Goal: Transaction & Acquisition: Purchase product/service

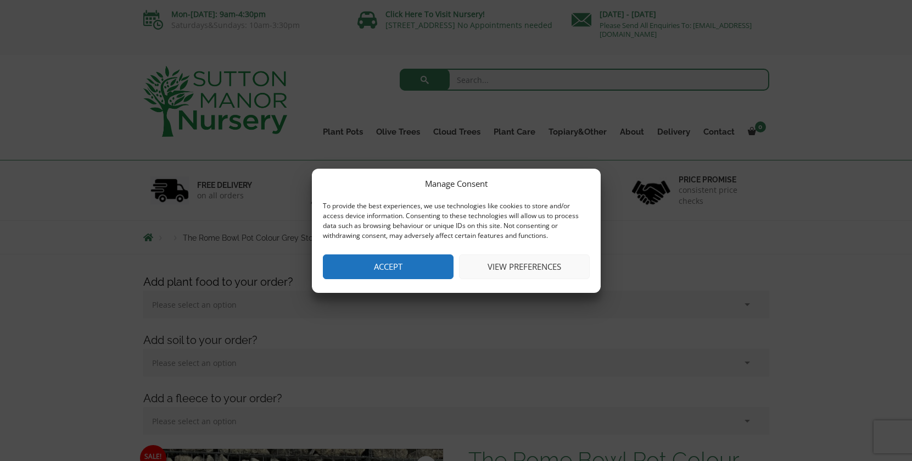
click at [379, 270] on button "Accept" at bounding box center [388, 266] width 131 height 25
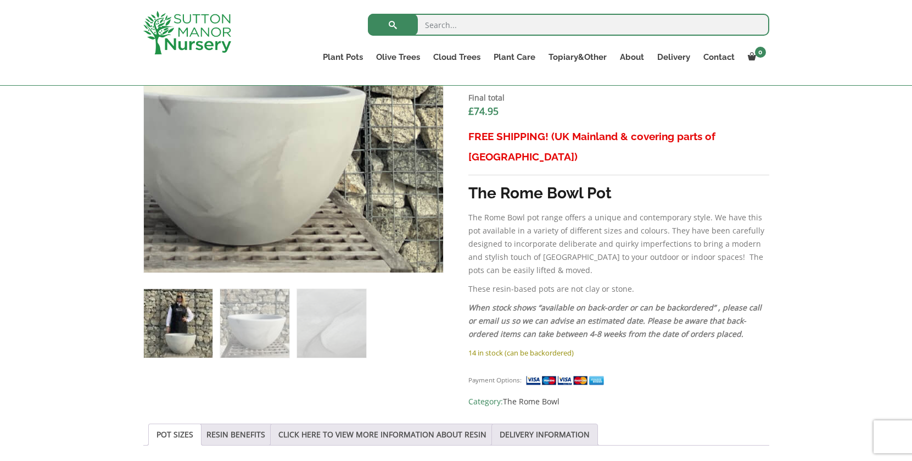
scroll to position [461, 0]
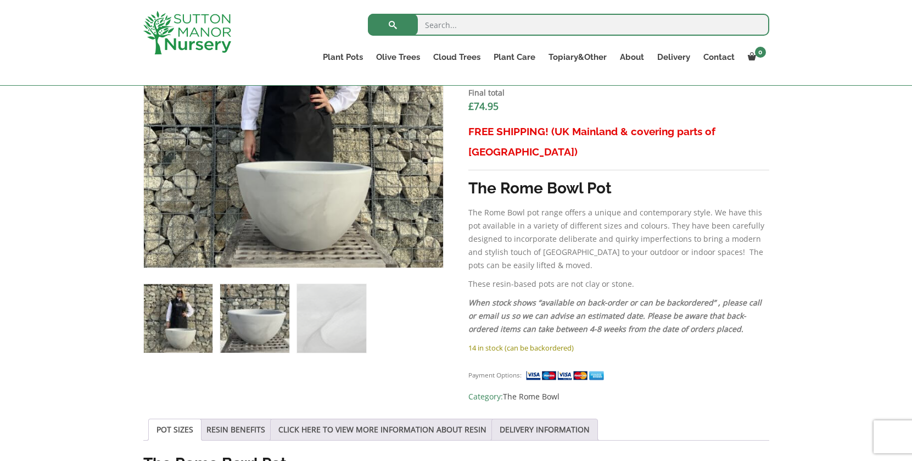
click at [260, 327] on img at bounding box center [254, 318] width 69 height 69
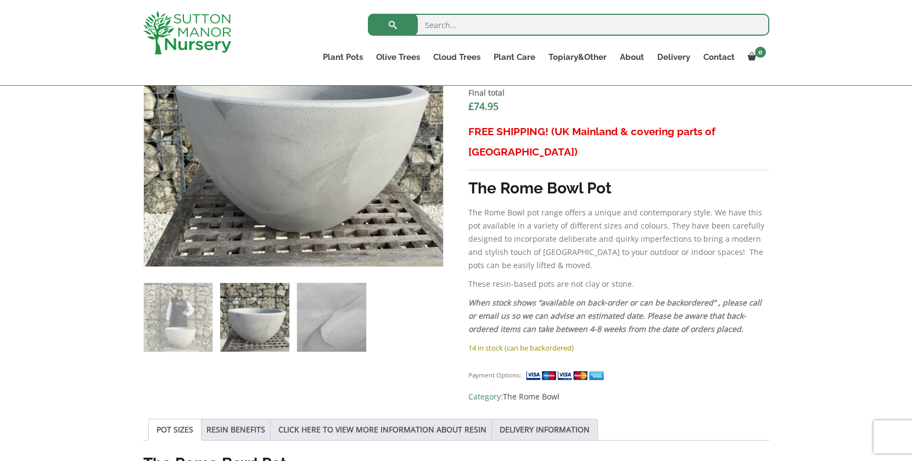
click at [345, 321] on img at bounding box center [331, 317] width 69 height 69
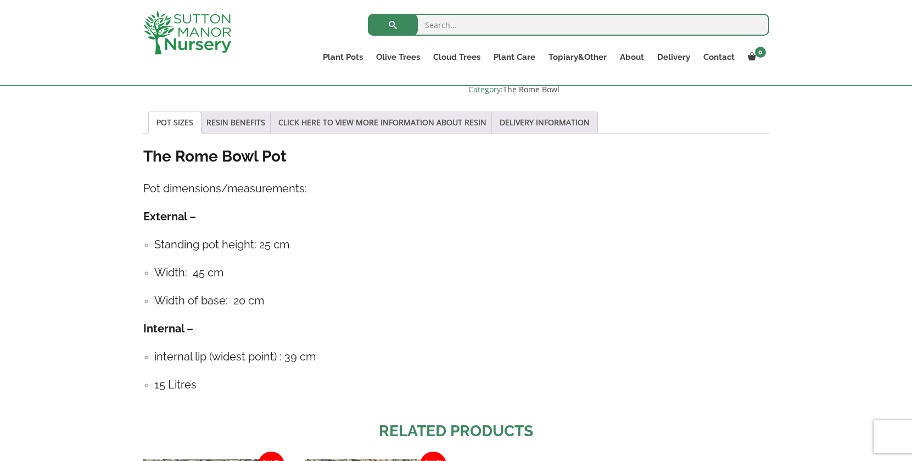
scroll to position [776, 0]
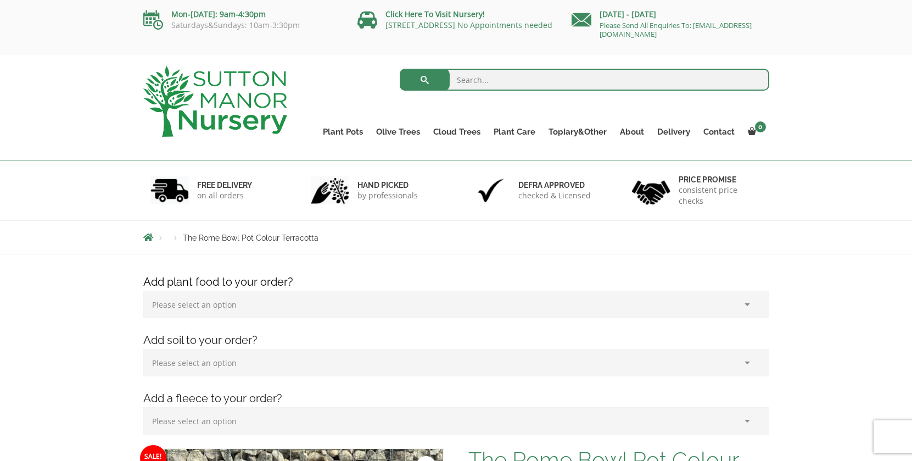
click at [502, 78] on input "search" at bounding box center [585, 80] width 370 height 22
type input "pond pot"
click at [424, 80] on button "submit" at bounding box center [425, 80] width 50 height 22
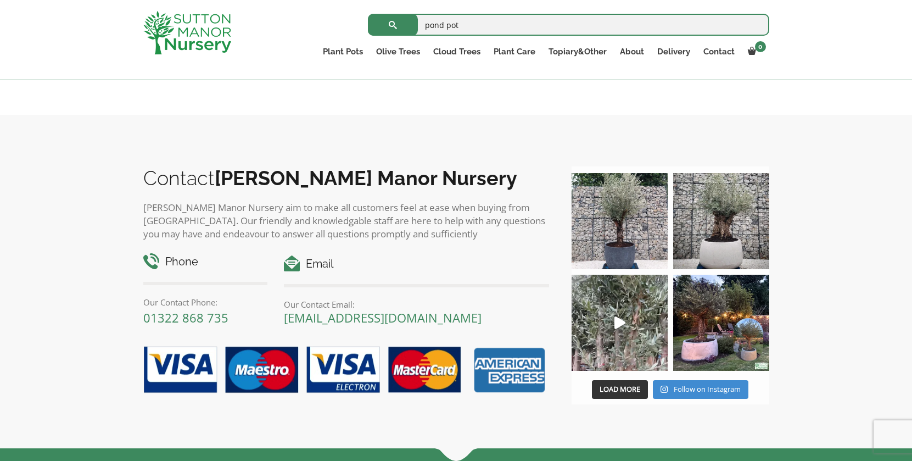
scroll to position [1239, 0]
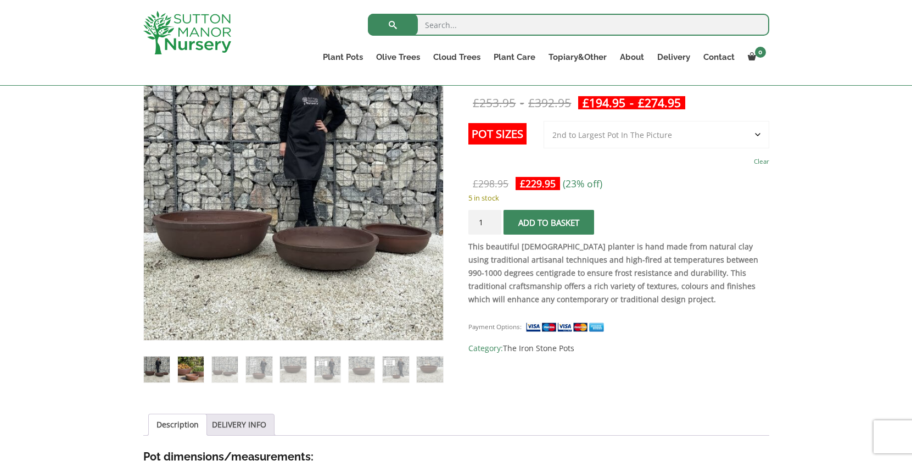
click at [198, 372] on img at bounding box center [191, 369] width 26 height 26
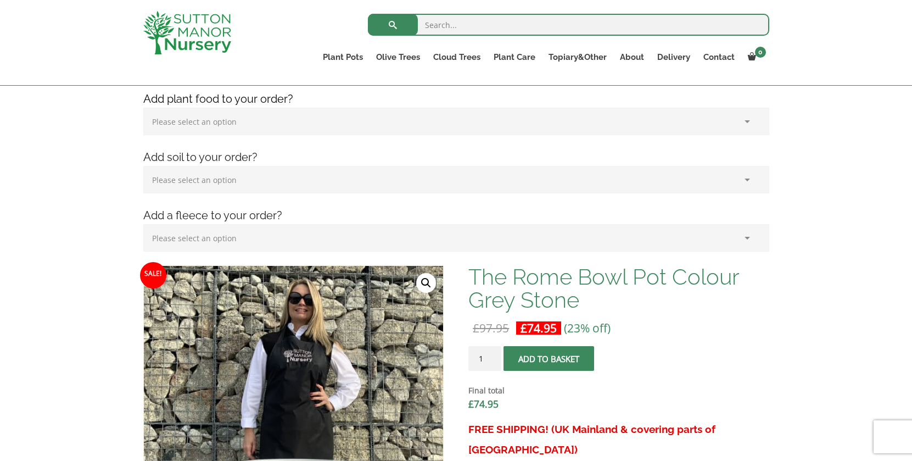
scroll to position [152, 0]
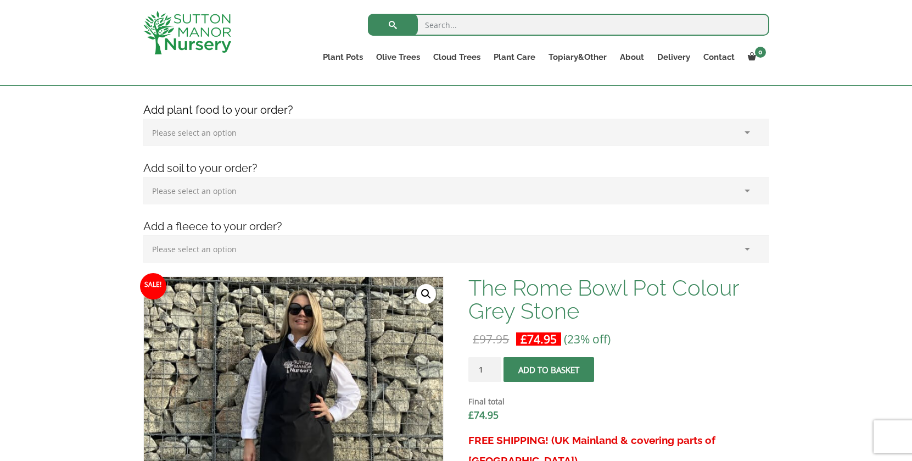
click at [458, 31] on input "search" at bounding box center [568, 25] width 401 height 22
type input "Bowl"
click at [393, 25] on button "submit" at bounding box center [393, 25] width 50 height 22
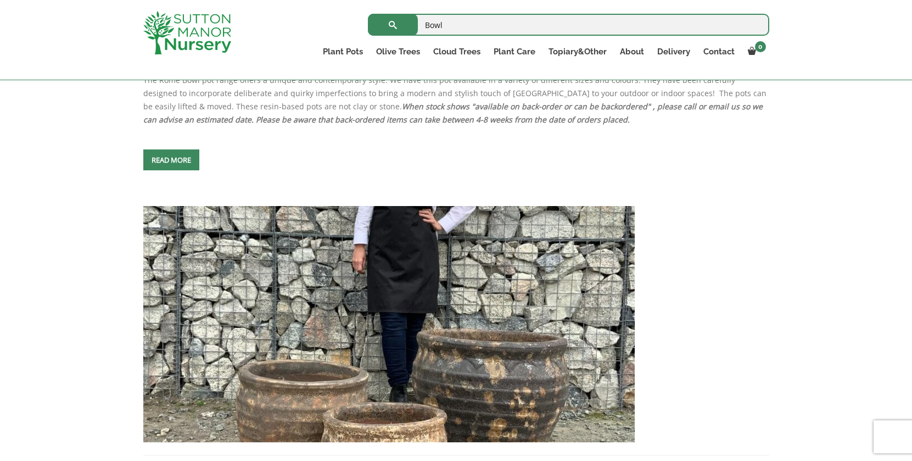
scroll to position [4161, 0]
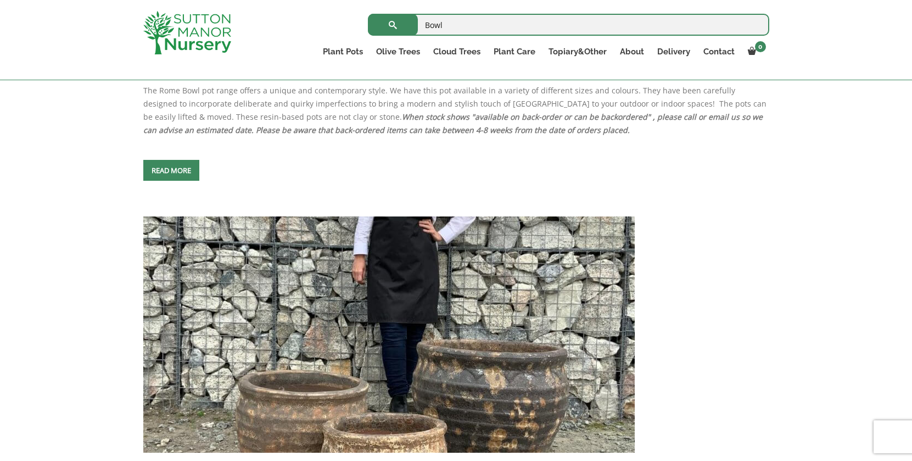
click at [191, 181] on link "Read more" at bounding box center [171, 170] width 56 height 21
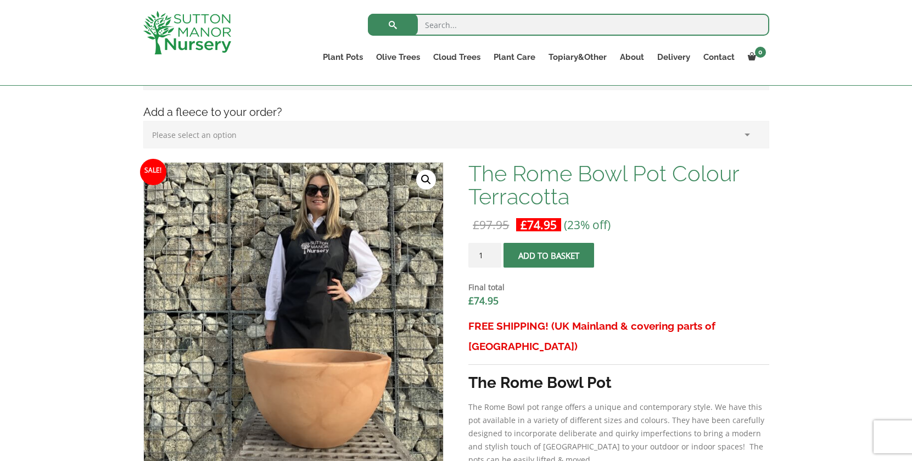
scroll to position [271, 0]
